Goal: Transaction & Acquisition: Purchase product/service

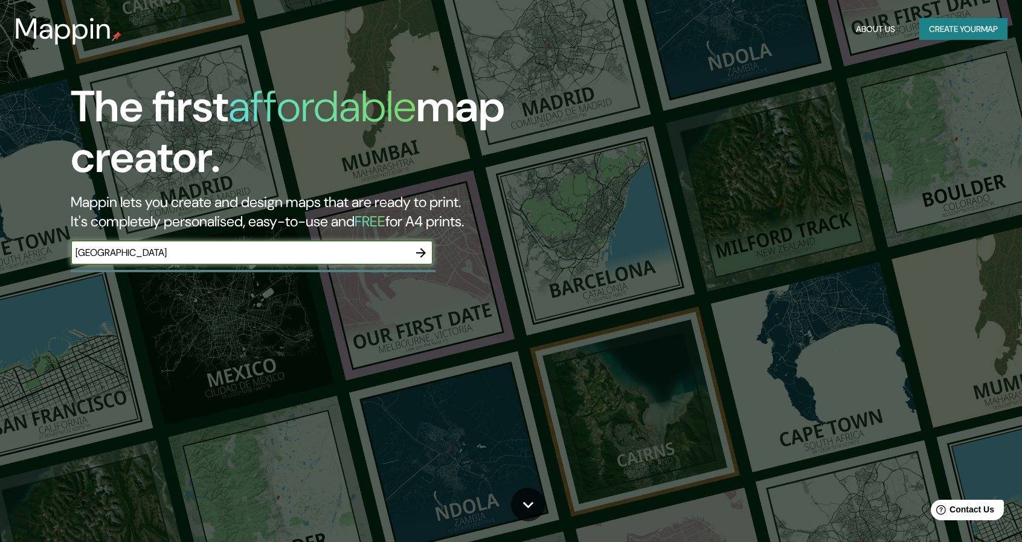
type input "[GEOGRAPHIC_DATA]"
click at [425, 251] on icon "button" at bounding box center [421, 253] width 14 height 14
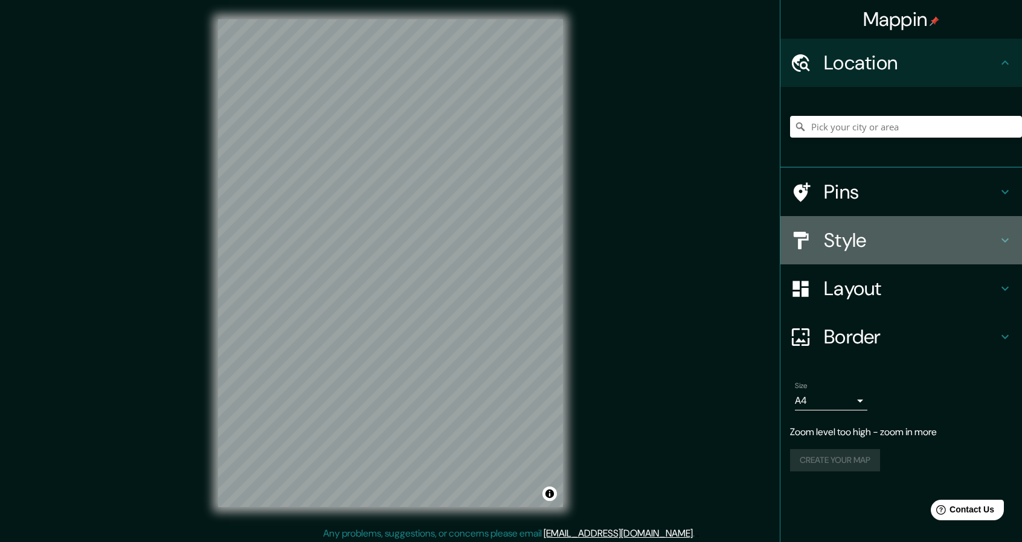
click at [899, 232] on h4 "Style" at bounding box center [910, 240] width 174 height 24
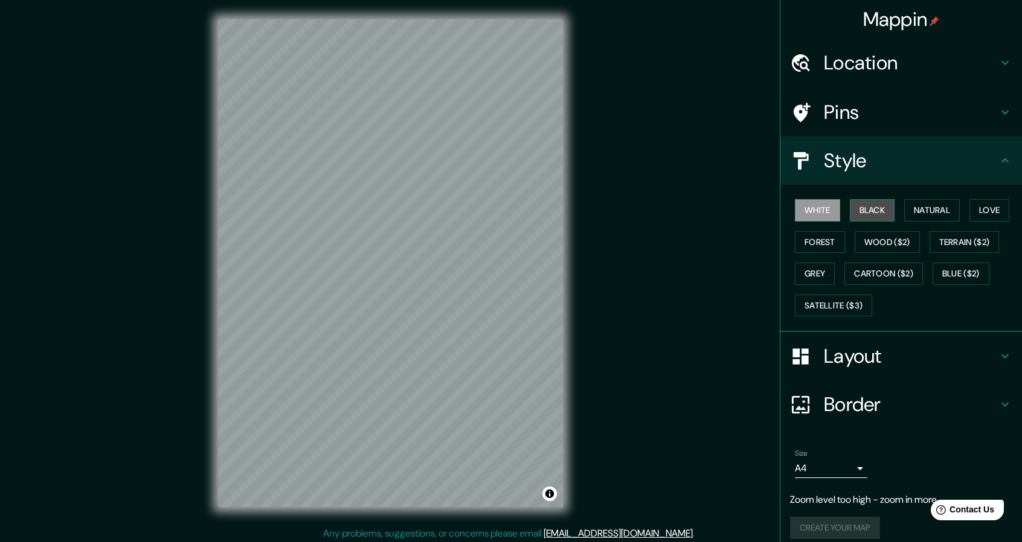
click at [878, 213] on button "Black" at bounding box center [871, 210] width 45 height 22
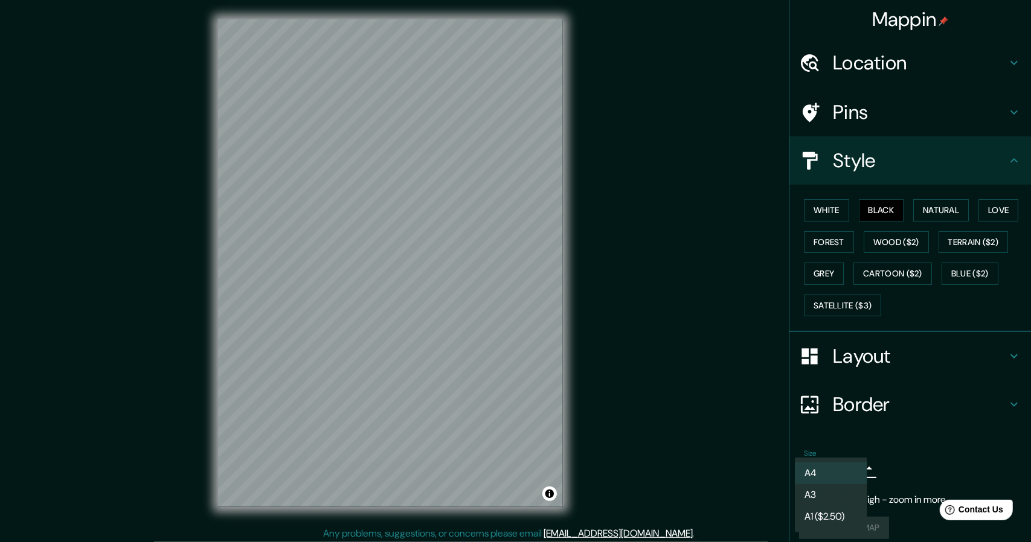
click at [854, 470] on body "Mappin Location Pins Style White Black Natural Love Forest Wood ($2) Terrain ($…" at bounding box center [515, 271] width 1031 height 542
click at [839, 493] on li "A3" at bounding box center [831, 495] width 72 height 22
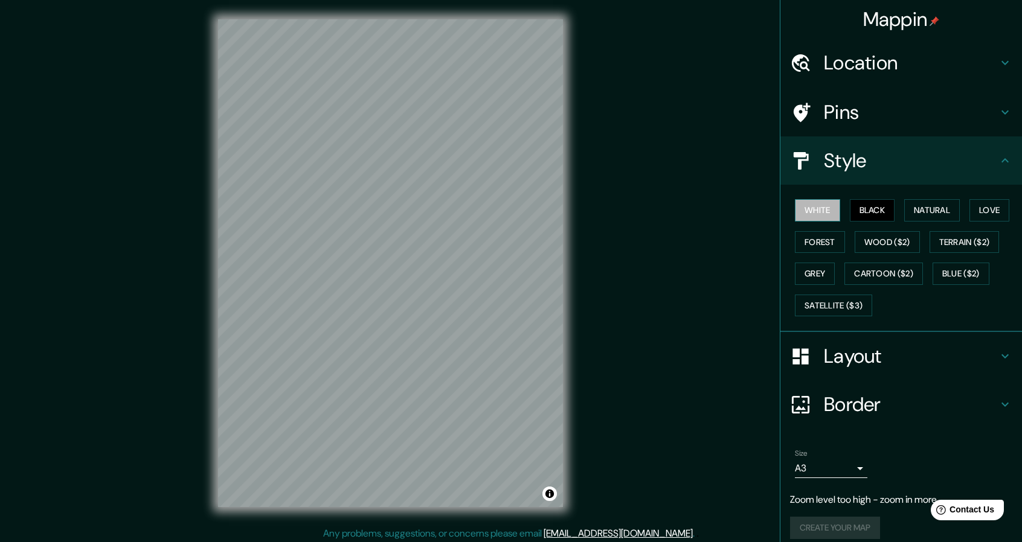
click at [820, 211] on button "White" at bounding box center [817, 210] width 45 height 22
click at [908, 206] on button "Natural" at bounding box center [932, 210] width 56 height 22
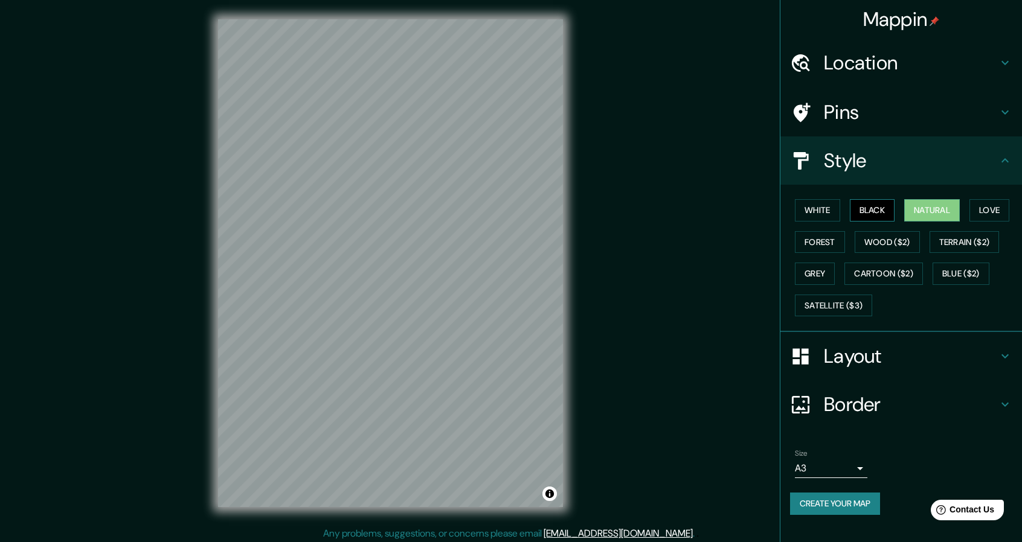
click at [875, 214] on button "Black" at bounding box center [871, 210] width 45 height 22
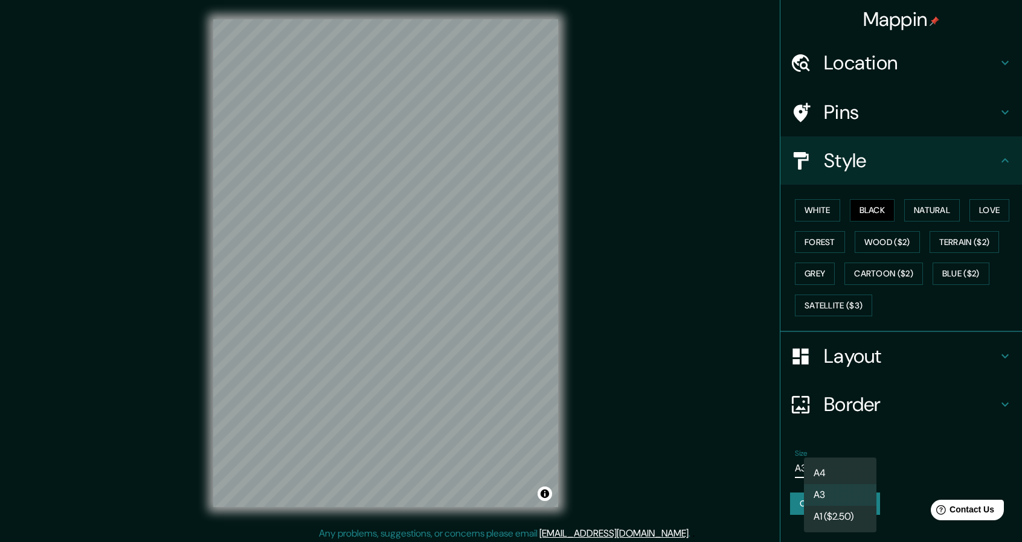
click at [860, 471] on body "Mappin Location Pins Style White Black Natural Love Forest Wood ($2) Terrain ($…" at bounding box center [511, 271] width 1022 height 542
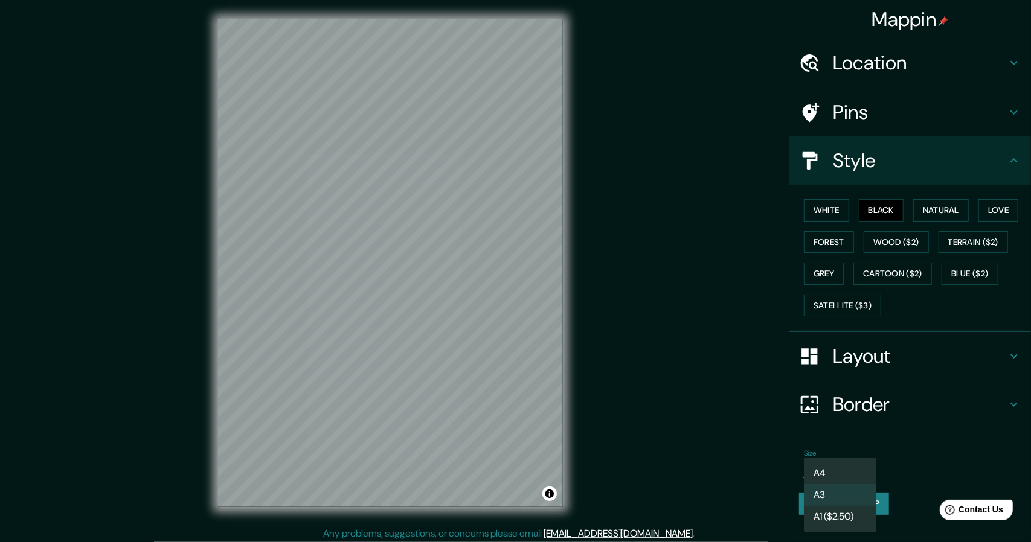
click at [843, 515] on li "A1 ($2.50)" at bounding box center [840, 517] width 72 height 22
click at [851, 465] on body "Mappin Location Pins Style White Black Natural Love Forest Wood ($2) Terrain ($…" at bounding box center [515, 271] width 1031 height 542
click at [845, 486] on li "A3" at bounding box center [840, 495] width 72 height 22
type input "a4"
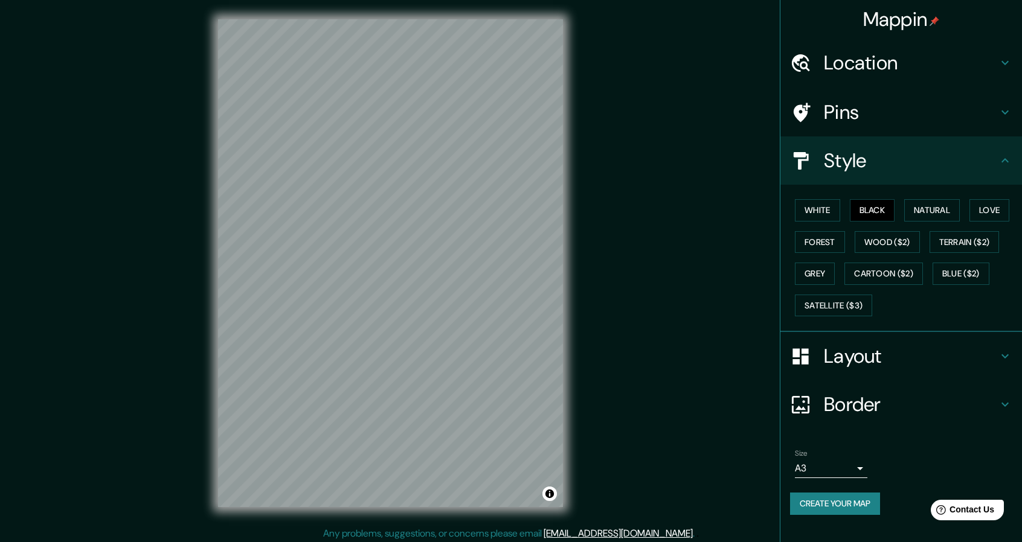
scroll to position [4, 0]
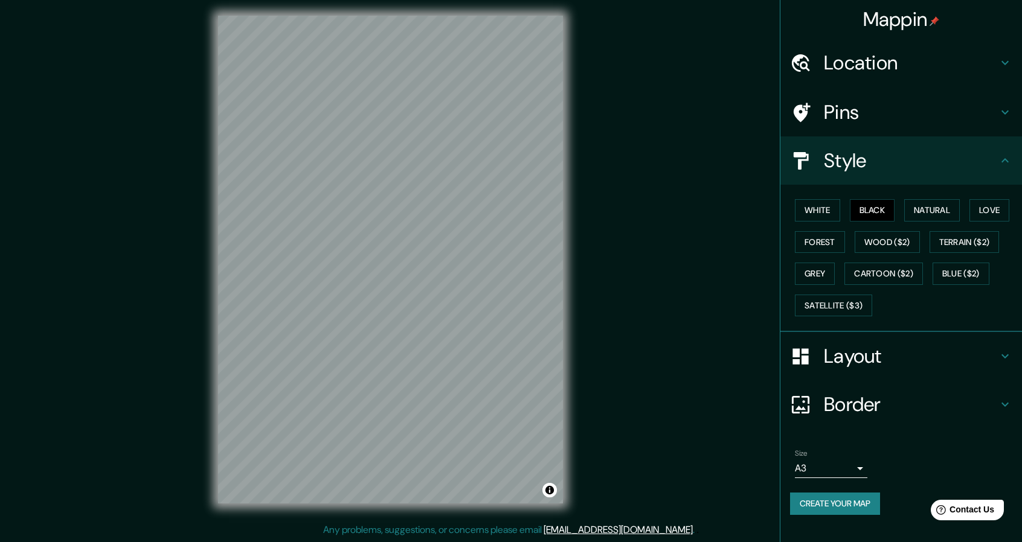
click at [861, 392] on h4 "Border" at bounding box center [910, 404] width 174 height 24
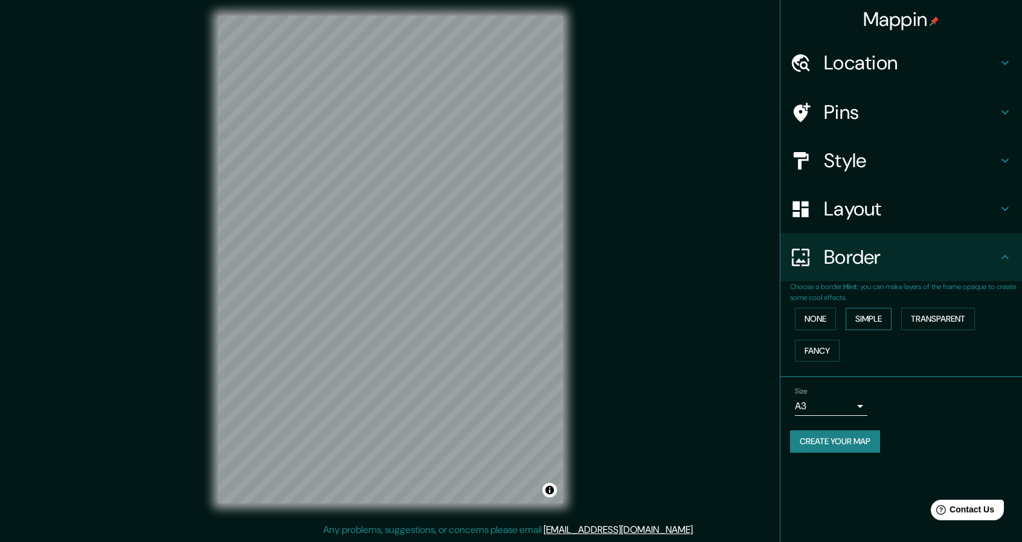
click at [876, 321] on button "Simple" at bounding box center [868, 319] width 46 height 22
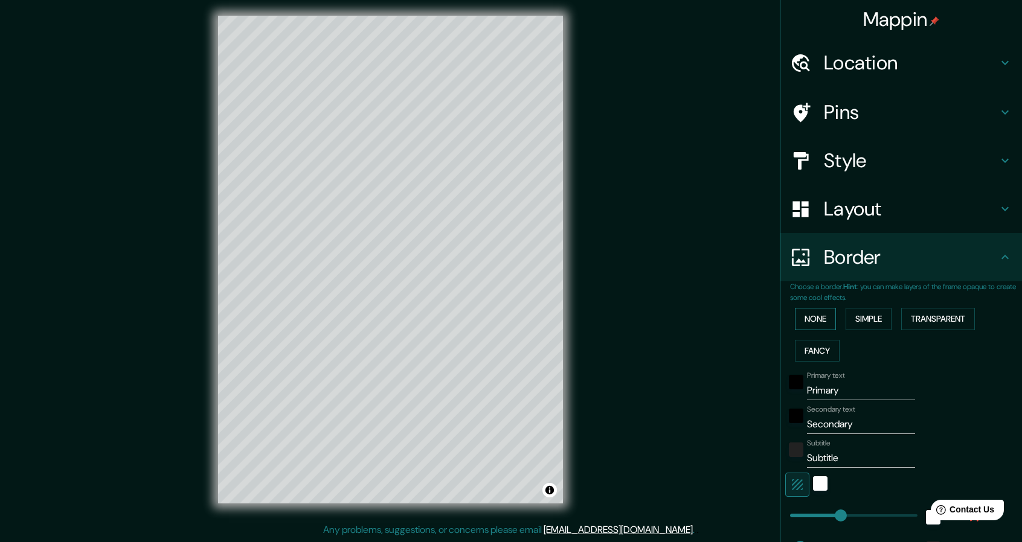
click at [819, 322] on button "None" at bounding box center [815, 319] width 41 height 22
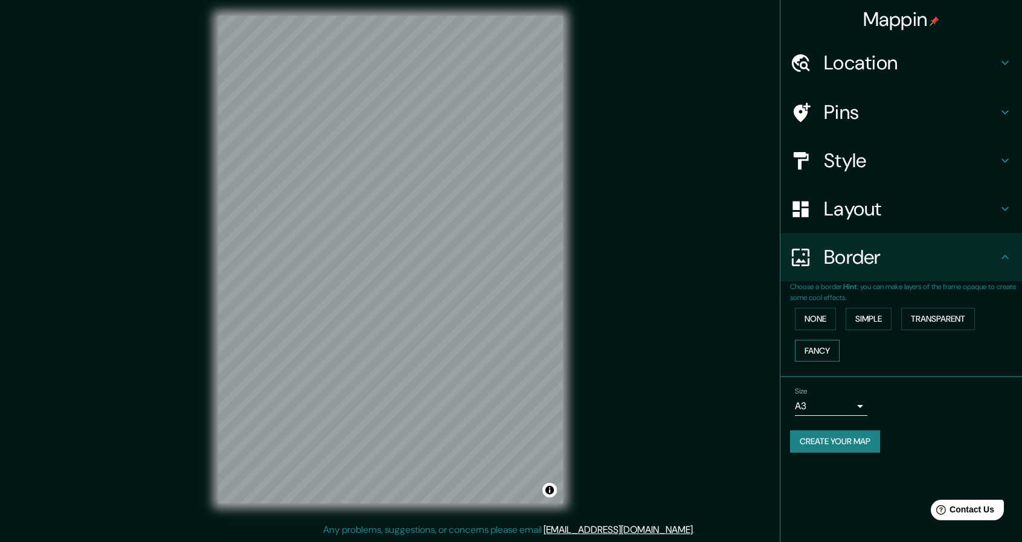
click at [825, 350] on button "Fancy" at bounding box center [817, 351] width 45 height 22
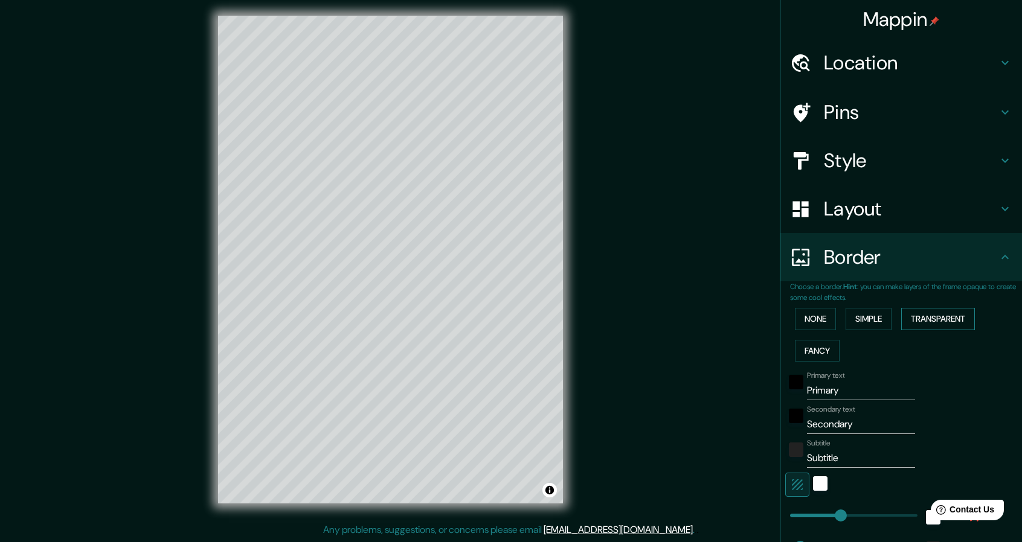
click at [954, 325] on button "Transparent" at bounding box center [938, 319] width 74 height 22
click at [814, 318] on button "None" at bounding box center [815, 319] width 41 height 22
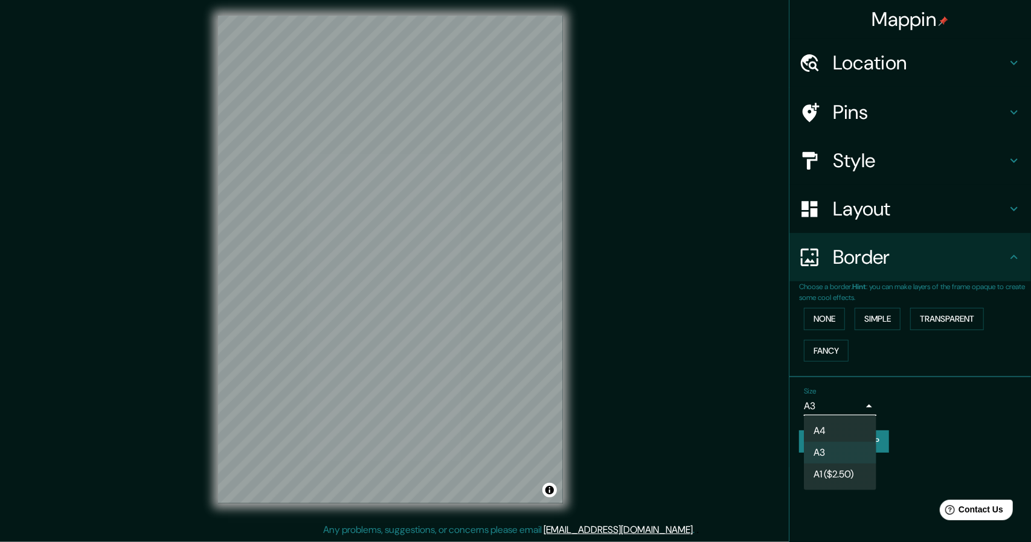
click at [855, 404] on body "Mappin Location Pins Style Layout Border Choose a border. Hint : you can make l…" at bounding box center [515, 267] width 1031 height 542
click at [955, 429] on div at bounding box center [515, 271] width 1031 height 542
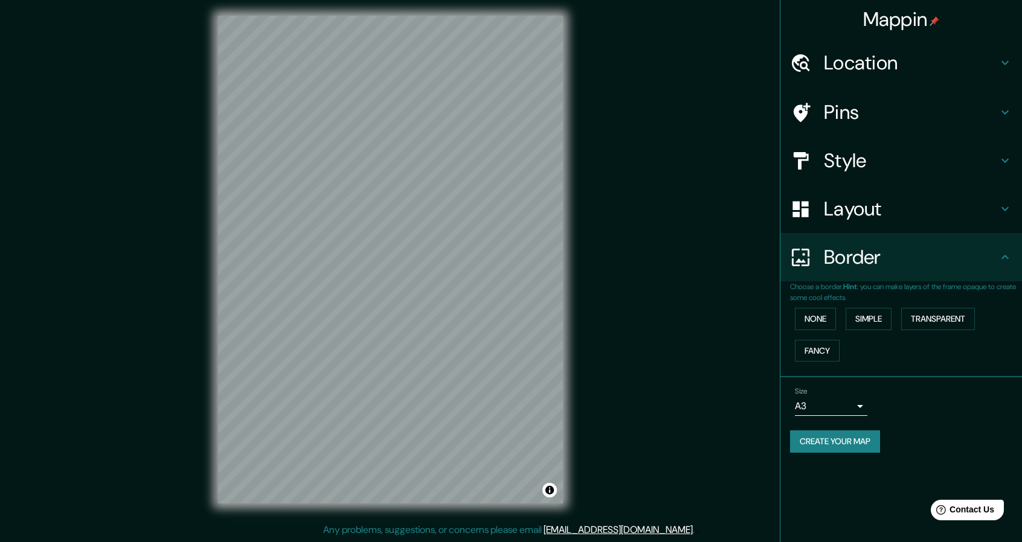
click at [850, 439] on button "Create your map" at bounding box center [835, 441] width 90 height 22
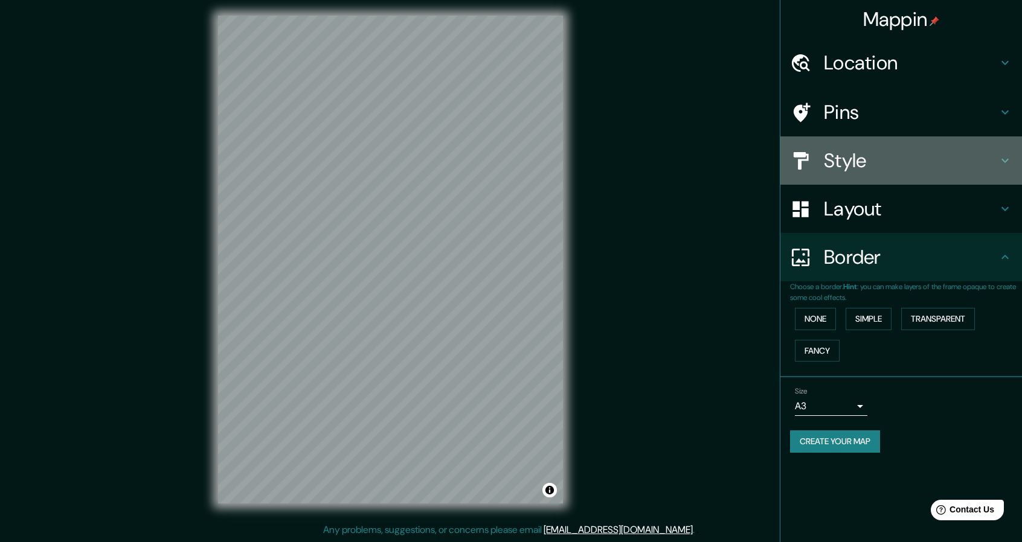
click at [901, 171] on h4 "Style" at bounding box center [910, 161] width 174 height 24
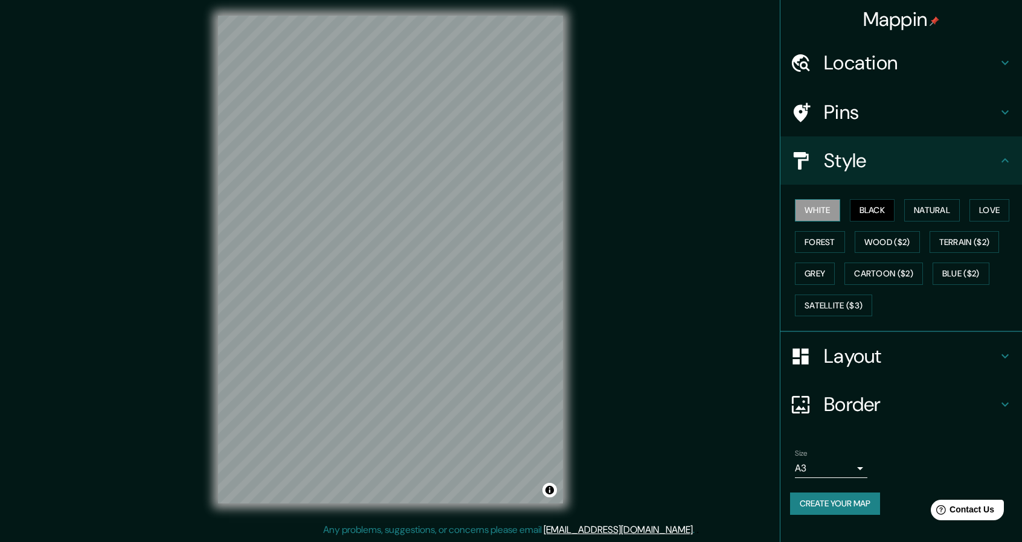
click at [811, 213] on button "White" at bounding box center [817, 210] width 45 height 22
click at [855, 203] on button "Black" at bounding box center [871, 210] width 45 height 22
click at [922, 213] on button "Natural" at bounding box center [932, 210] width 56 height 22
click at [994, 208] on button "Love" at bounding box center [989, 210] width 40 height 22
click at [820, 243] on button "Forest" at bounding box center [820, 242] width 50 height 22
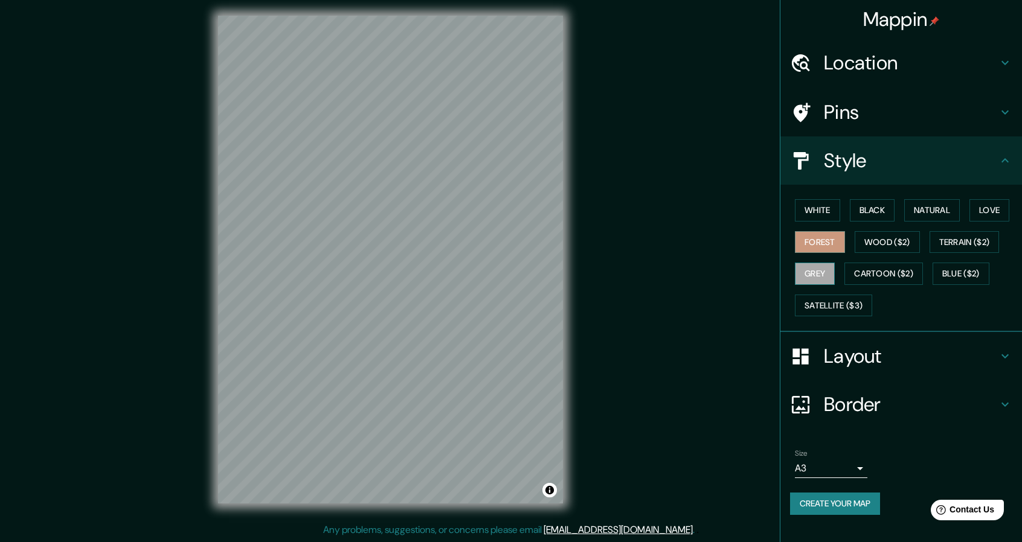
click at [820, 270] on button "Grey" at bounding box center [815, 274] width 40 height 22
click at [875, 277] on button "Cartoon ($2)" at bounding box center [883, 274] width 78 height 22
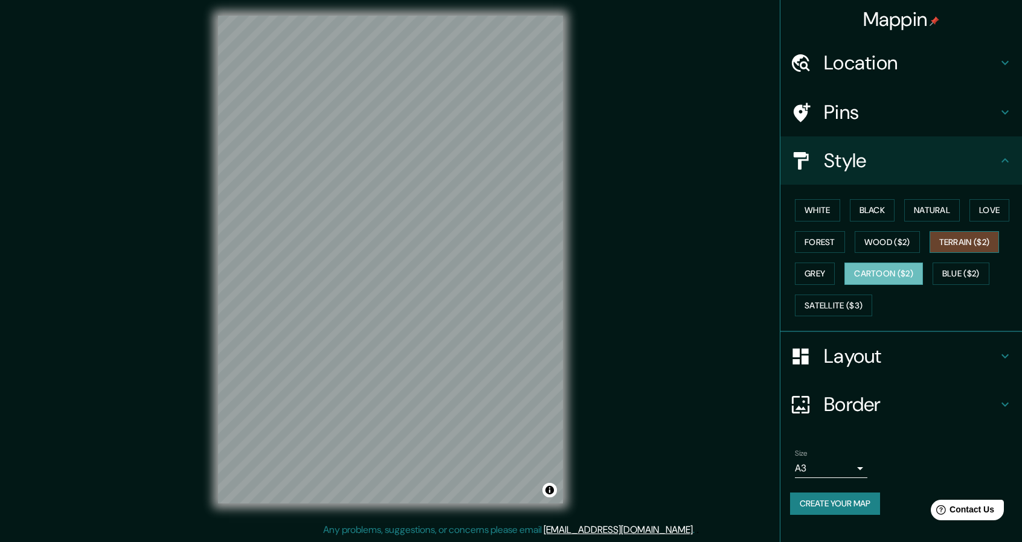
click at [961, 230] on div "White Black Natural Love Forest Wood ($2) Terrain ($2) Grey Cartoon ($2) Blue (…" at bounding box center [906, 257] width 232 height 127
click at [848, 299] on button "Satellite ($3)" at bounding box center [833, 306] width 77 height 22
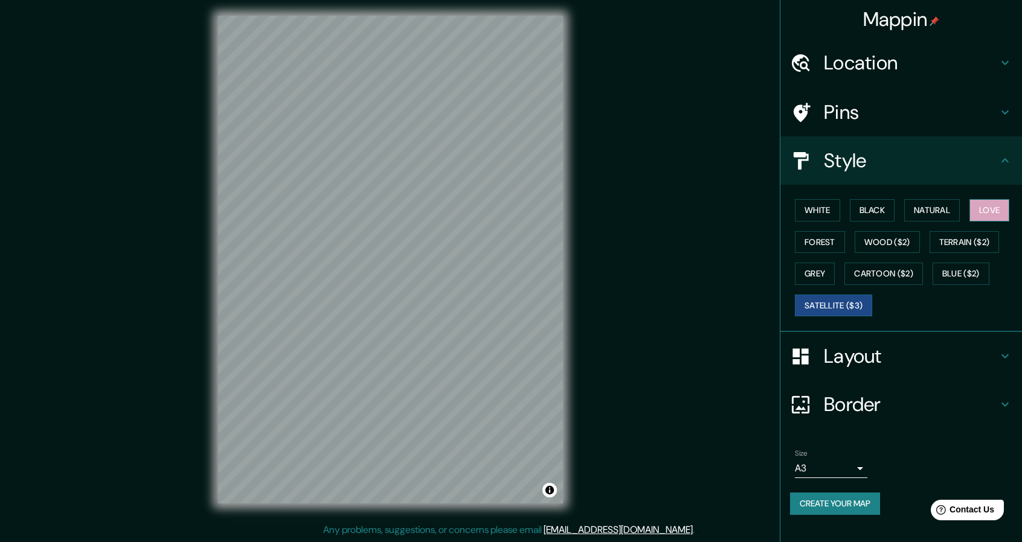
click at [991, 210] on button "Love" at bounding box center [989, 210] width 40 height 22
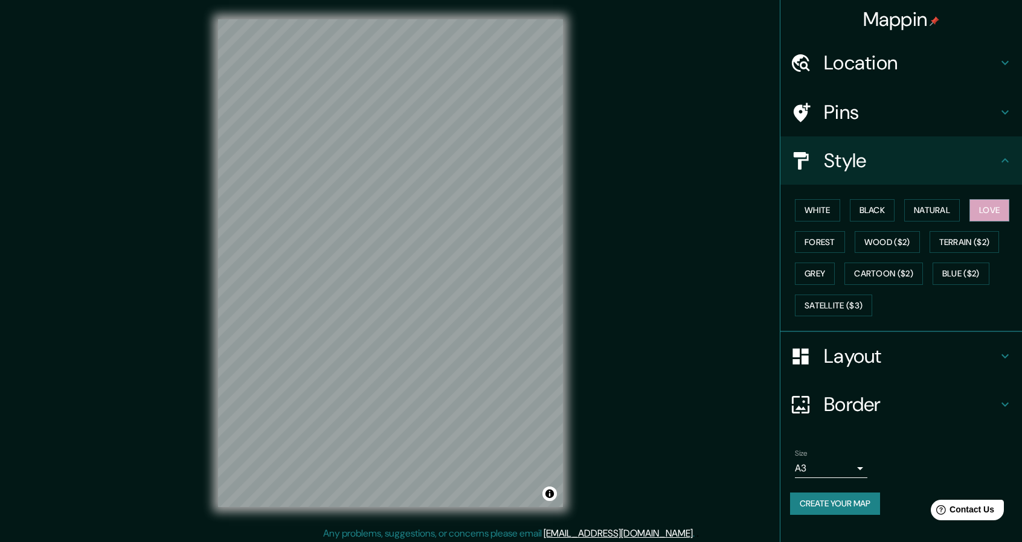
click at [855, 112] on h4 "Pins" at bounding box center [910, 112] width 174 height 24
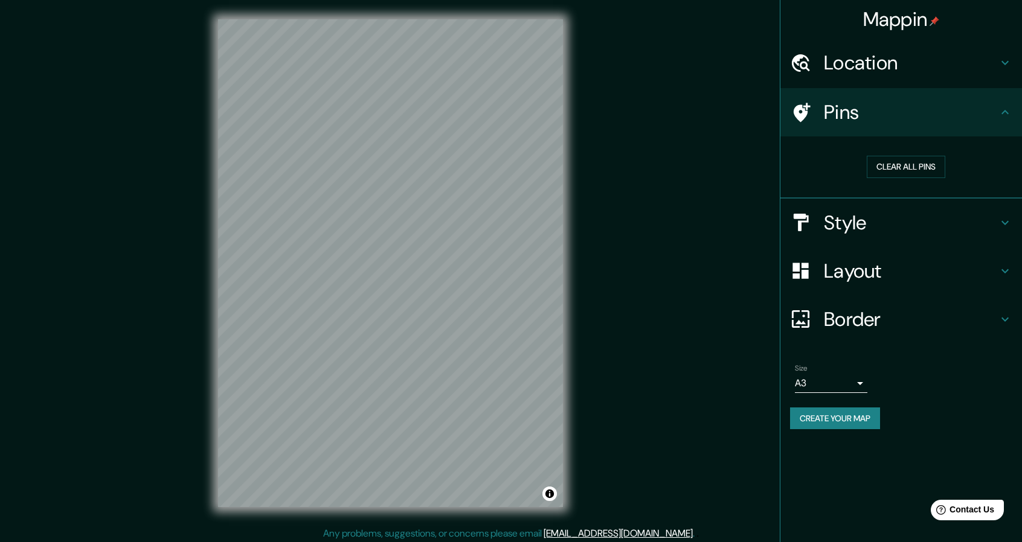
click at [914, 224] on h4 "Style" at bounding box center [910, 223] width 174 height 24
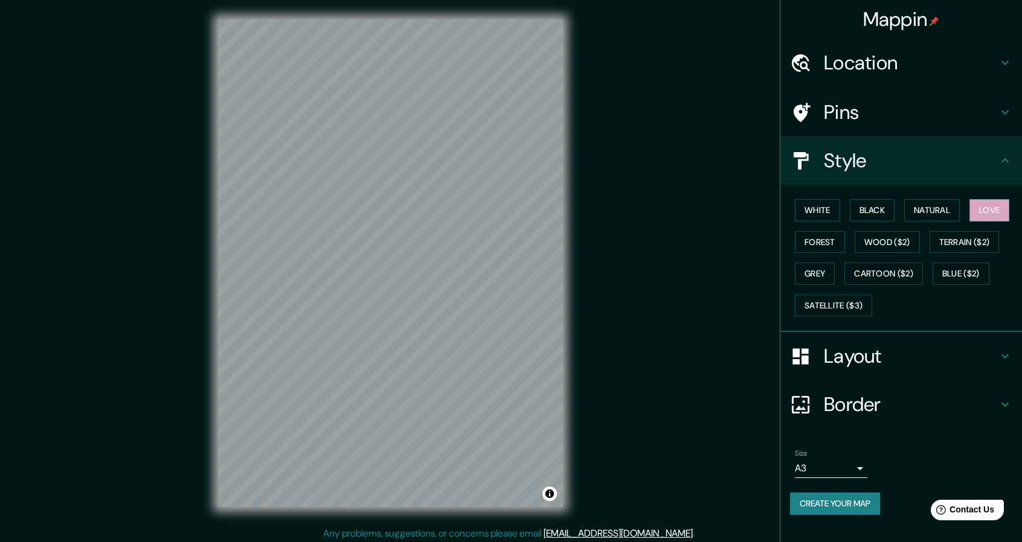
click at [862, 332] on div "Layout" at bounding box center [900, 356] width 241 height 48
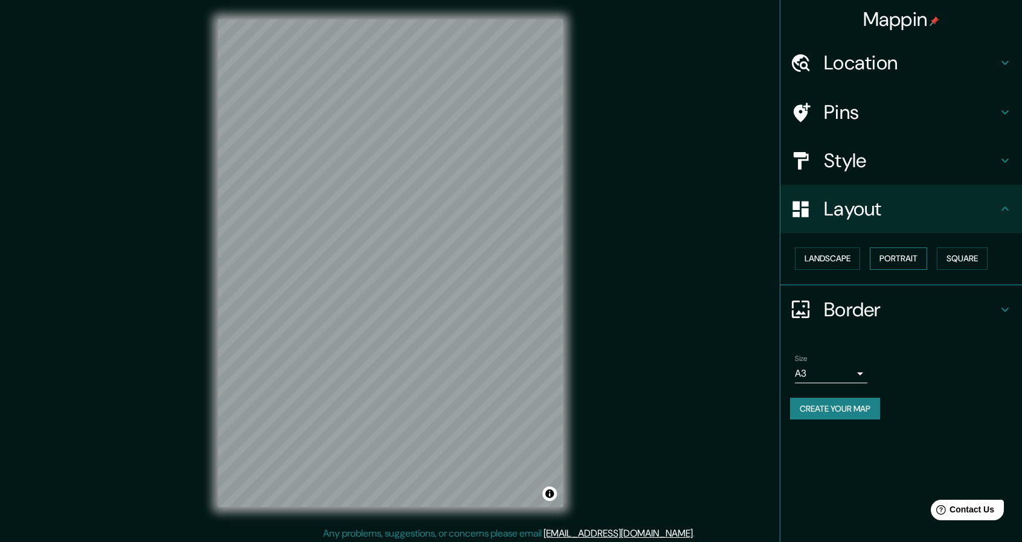
click at [904, 261] on button "Portrait" at bounding box center [897, 259] width 57 height 22
click at [977, 255] on button "Square" at bounding box center [961, 259] width 51 height 22
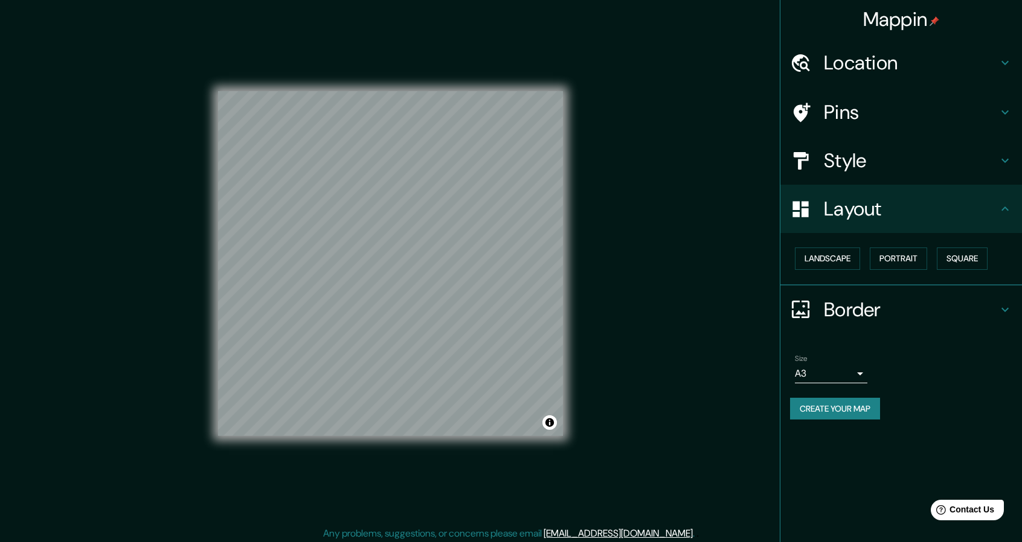
click at [802, 245] on div "Landscape [GEOGRAPHIC_DATA]" at bounding box center [906, 259] width 232 height 32
click at [823, 254] on button "Landscape" at bounding box center [827, 259] width 65 height 22
